Goal: Complete application form

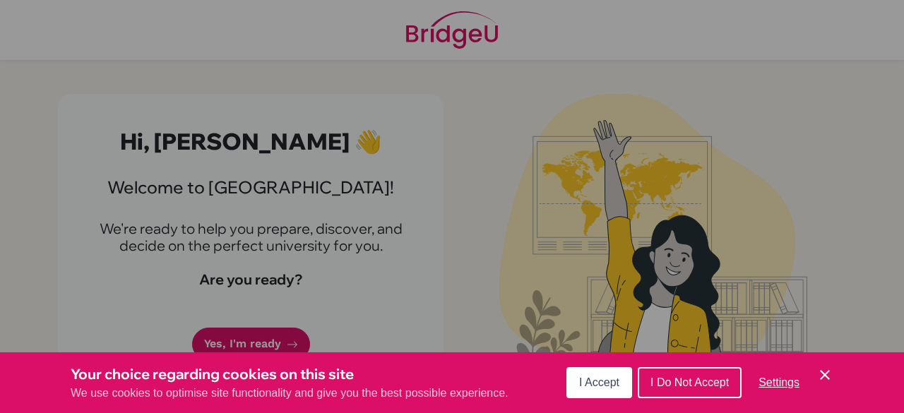
click at [593, 384] on span "I Accept" at bounding box center [599, 383] width 40 height 12
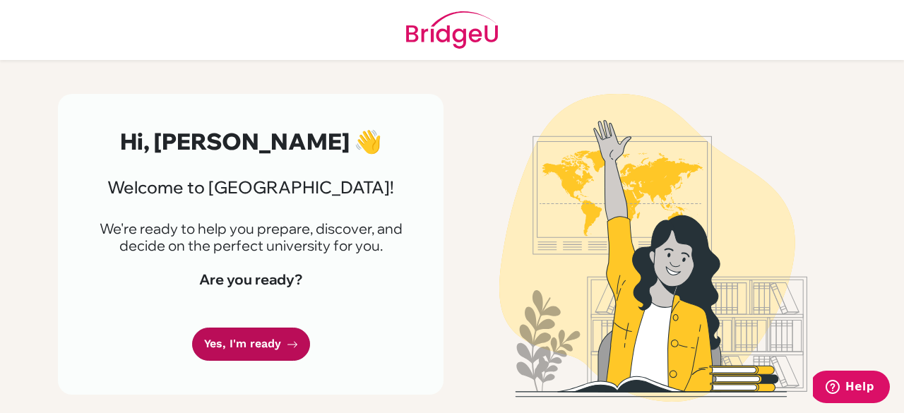
click at [223, 350] on link "Yes, I'm ready" at bounding box center [251, 344] width 118 height 33
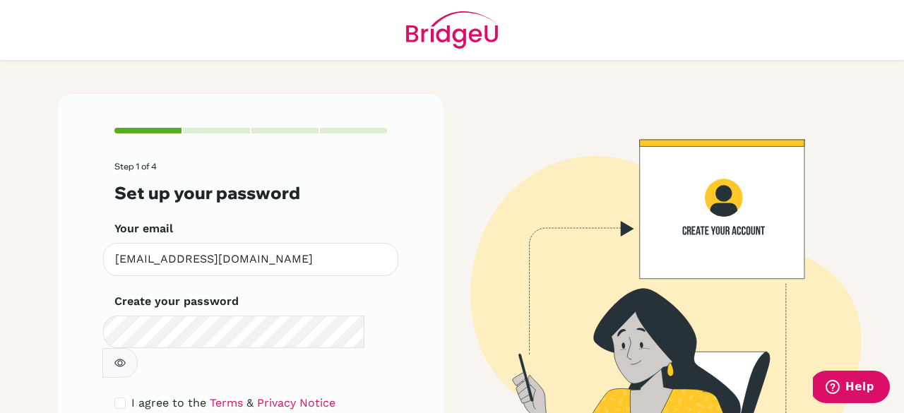
click at [126, 358] on icon "button" at bounding box center [119, 363] width 11 height 11
click at [121, 395] on div "I agree to the Terms & Privacy Notice" at bounding box center [250, 403] width 273 height 17
click at [114, 398] on input "checkbox" at bounding box center [119, 403] width 11 height 11
checkbox input "true"
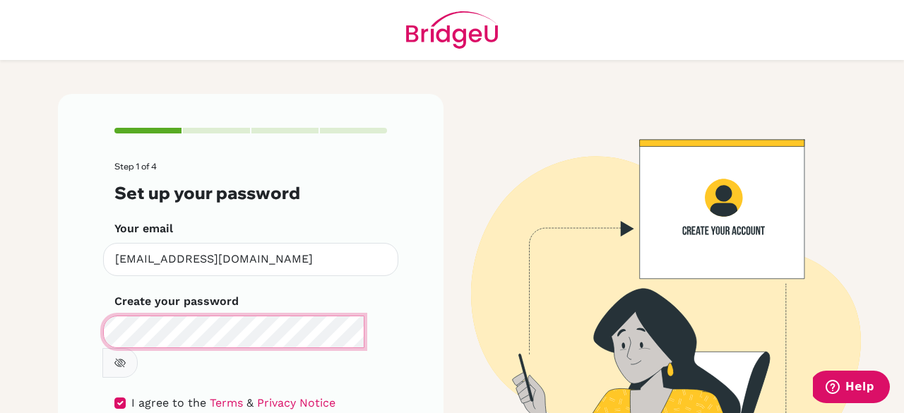
scroll to position [80, 0]
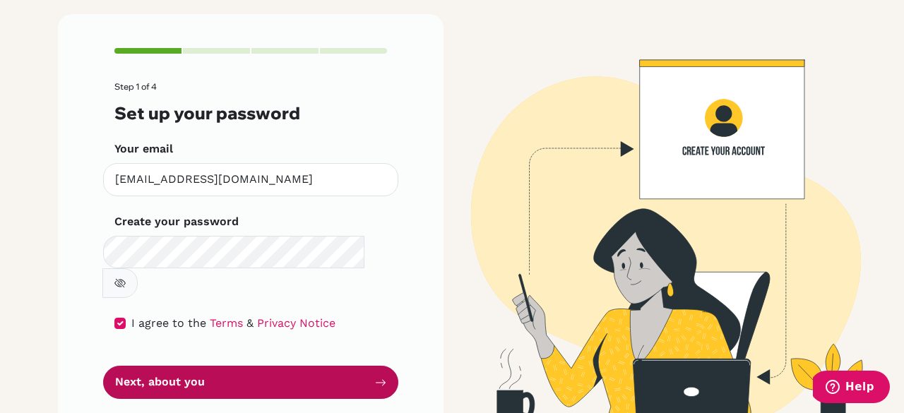
click at [290, 366] on button "Next, about you" at bounding box center [250, 382] width 295 height 33
